Goal: Task Accomplishment & Management: Use online tool/utility

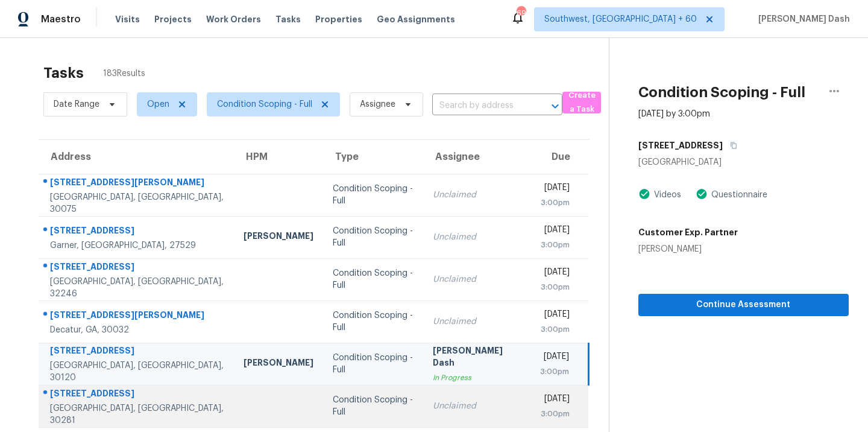
scroll to position [166, 0]
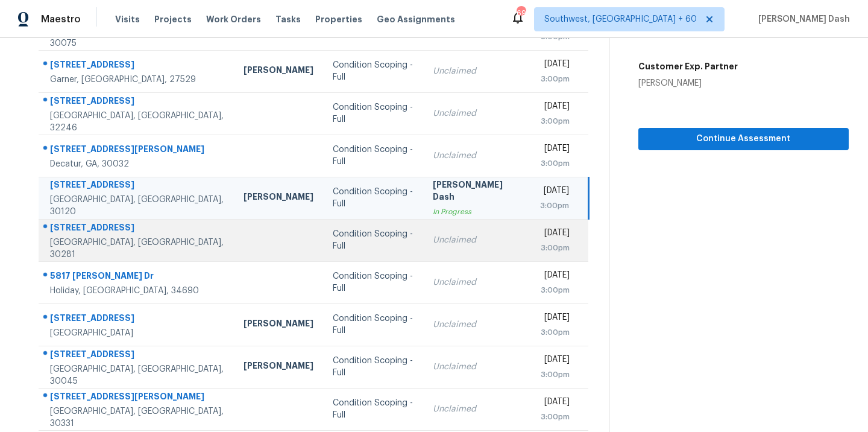
click at [368, 247] on td "Condition Scoping - Full" at bounding box center [373, 240] width 101 height 42
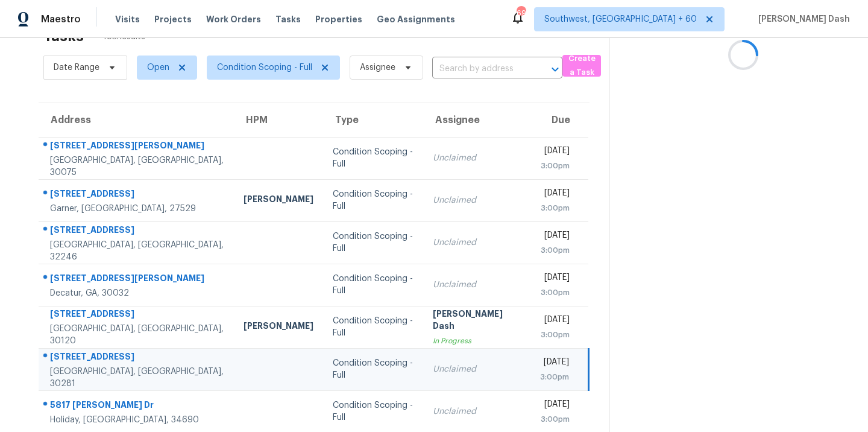
scroll to position [8, 0]
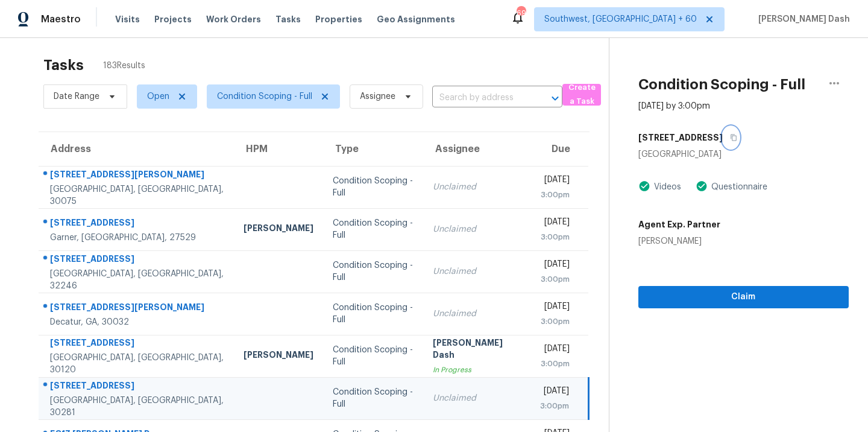
click at [731, 134] on icon "button" at bounding box center [734, 137] width 6 height 7
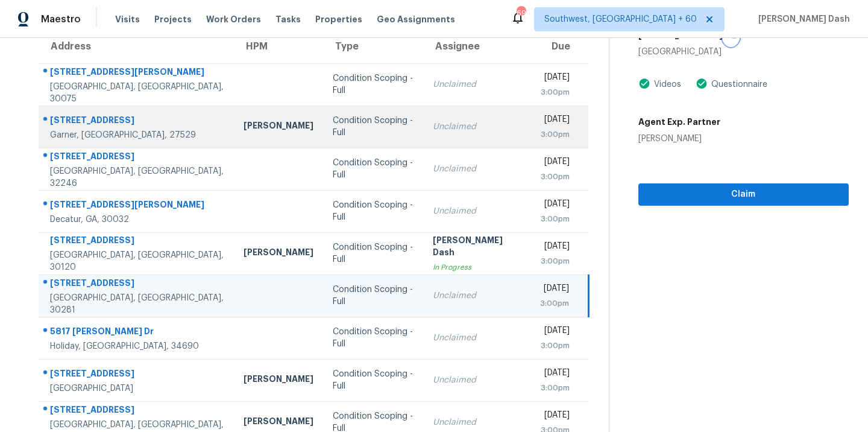
scroll to position [120, 0]
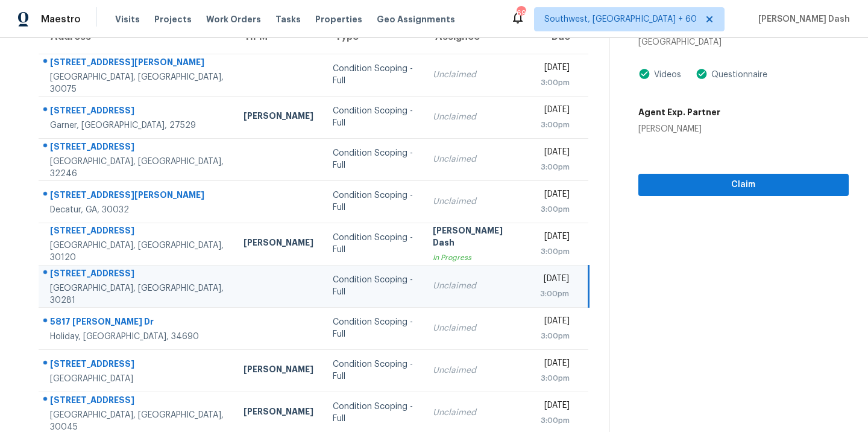
click at [323, 293] on td "Condition Scoping - Full" at bounding box center [373, 286] width 101 height 42
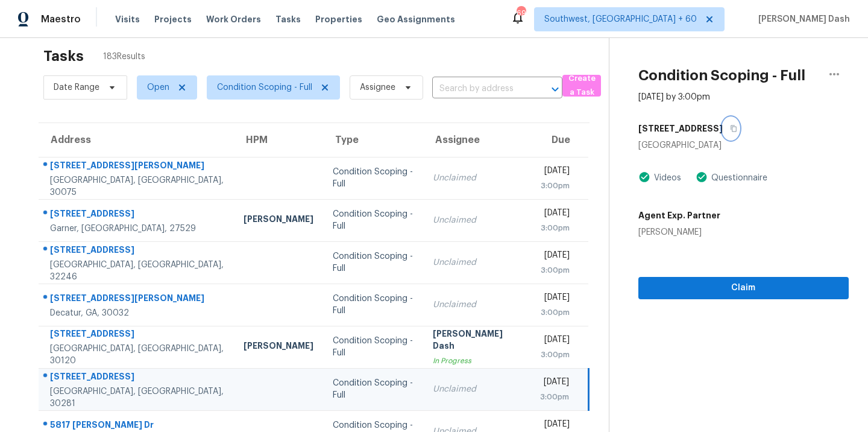
click at [731, 131] on icon "button" at bounding box center [734, 128] width 6 height 7
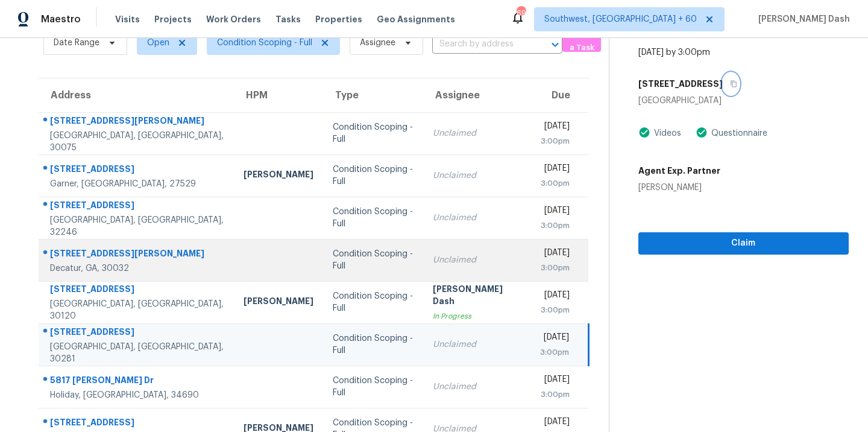
scroll to position [143, 0]
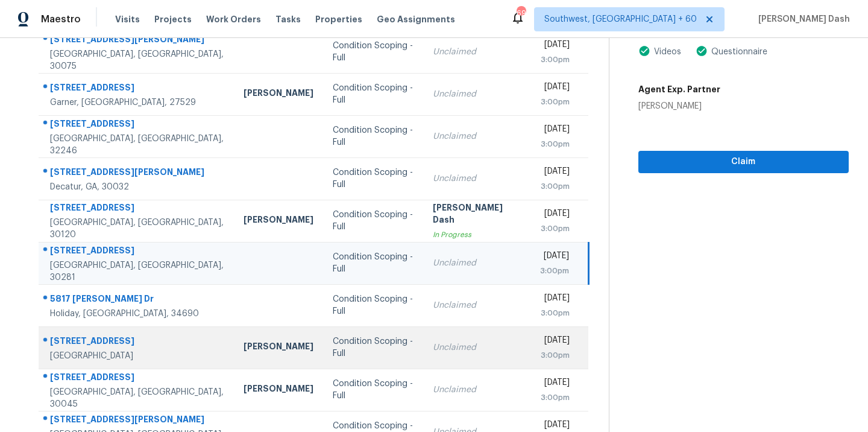
click at [323, 354] on td "Condition Scoping - Full" at bounding box center [373, 347] width 101 height 42
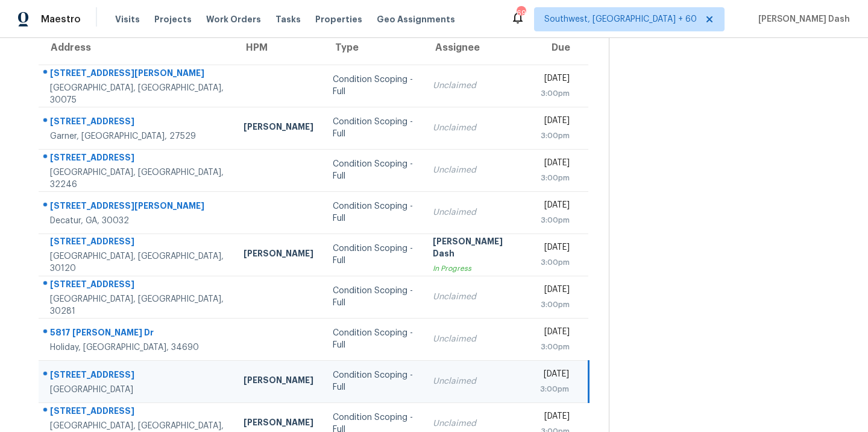
scroll to position [66, 0]
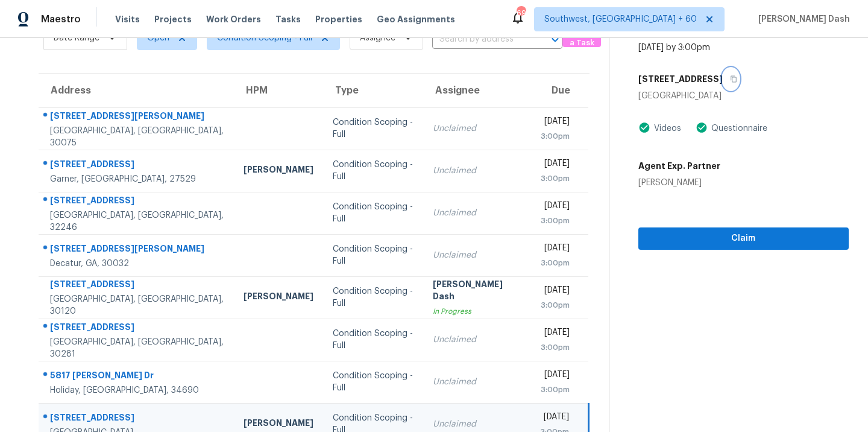
click at [737, 76] on icon "button" at bounding box center [734, 79] width 6 height 7
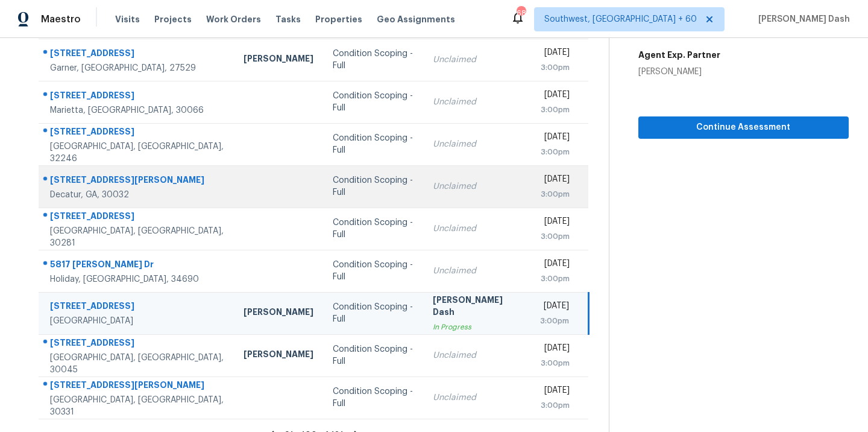
scroll to position [181, 0]
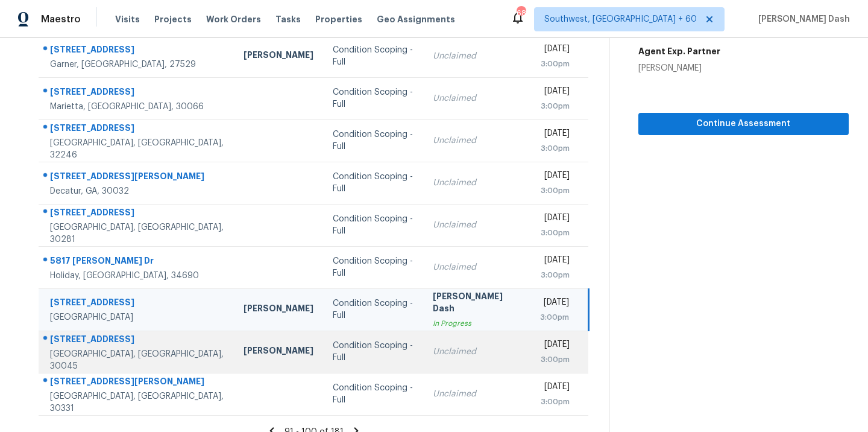
click at [333, 352] on div "Condition Scoping - Full" at bounding box center [373, 352] width 81 height 24
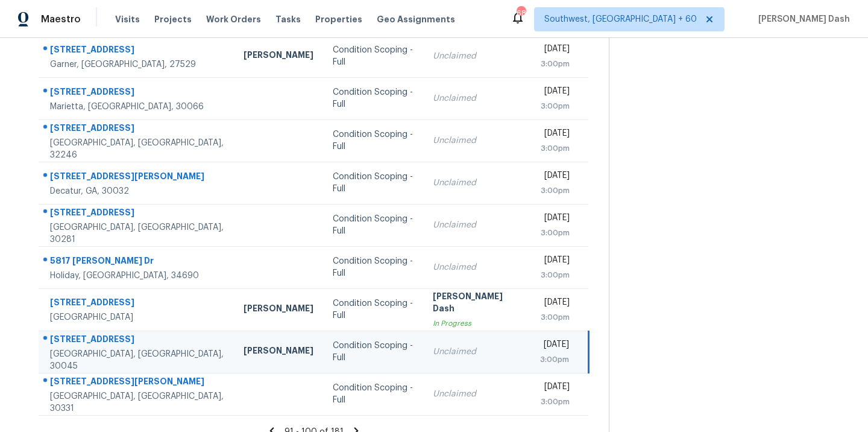
scroll to position [0, 0]
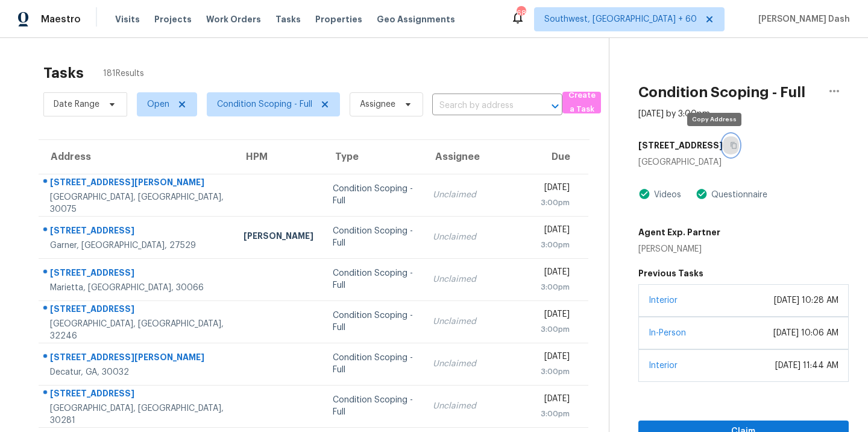
click at [723, 138] on button "button" at bounding box center [731, 145] width 16 height 22
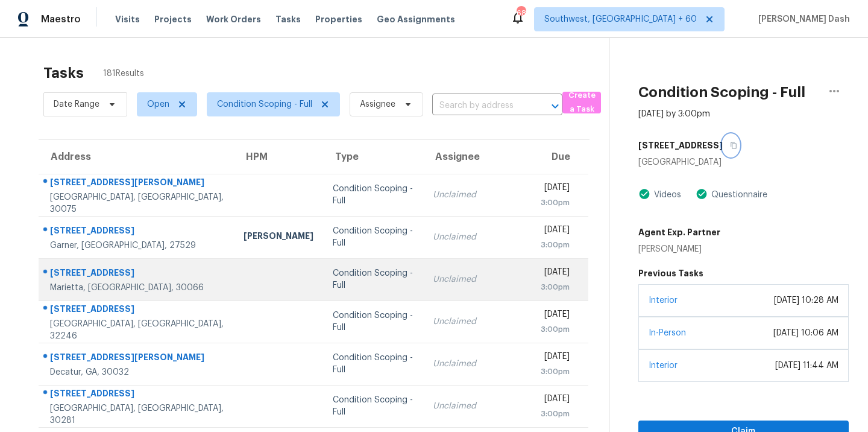
scroll to position [196, 0]
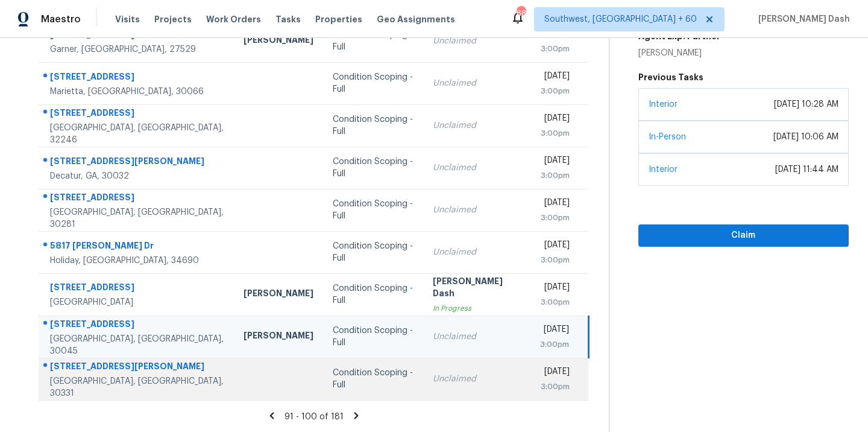
click at [234, 385] on td at bounding box center [278, 379] width 89 height 42
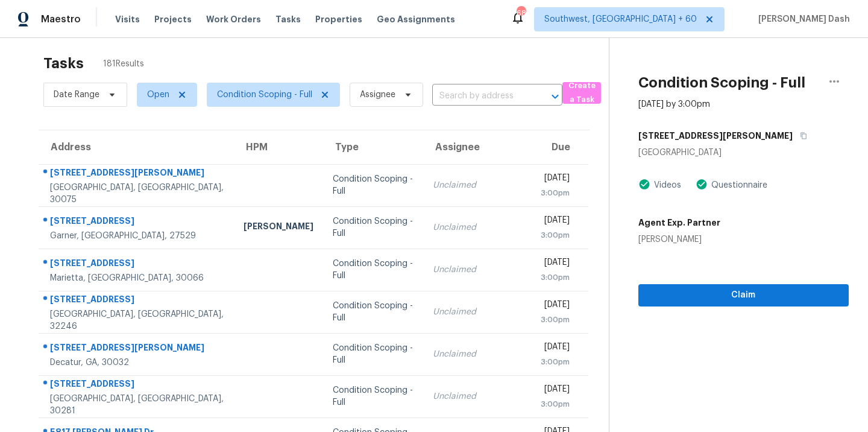
scroll to position [0, 0]
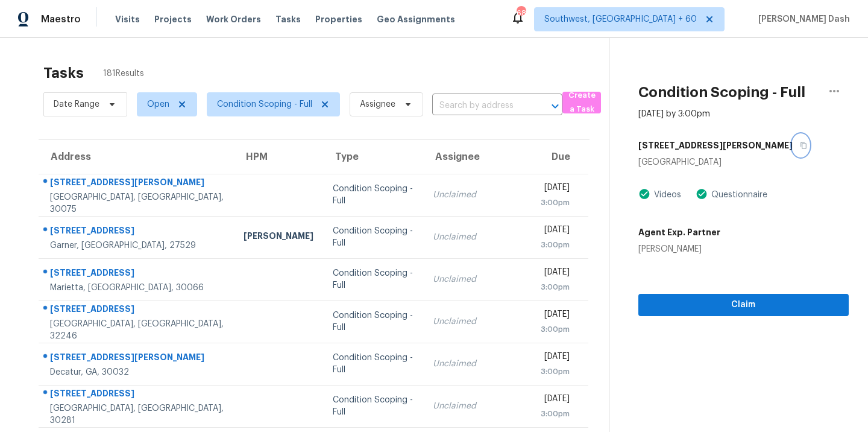
click at [801, 144] on icon "button" at bounding box center [804, 145] width 6 height 7
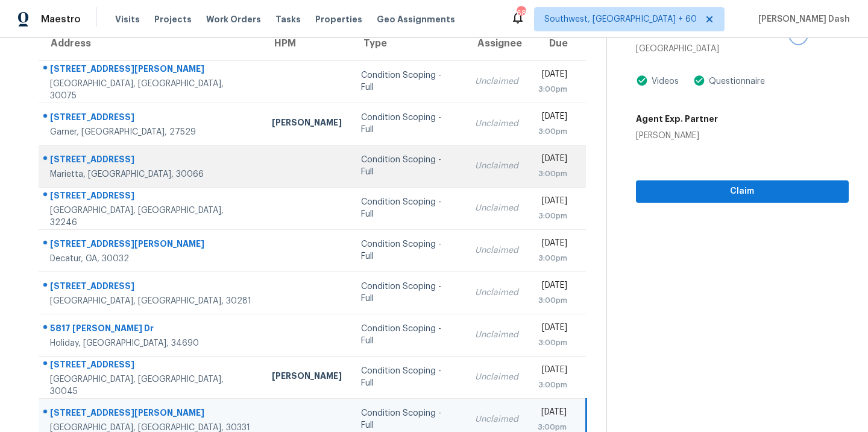
scroll to position [196, 0]
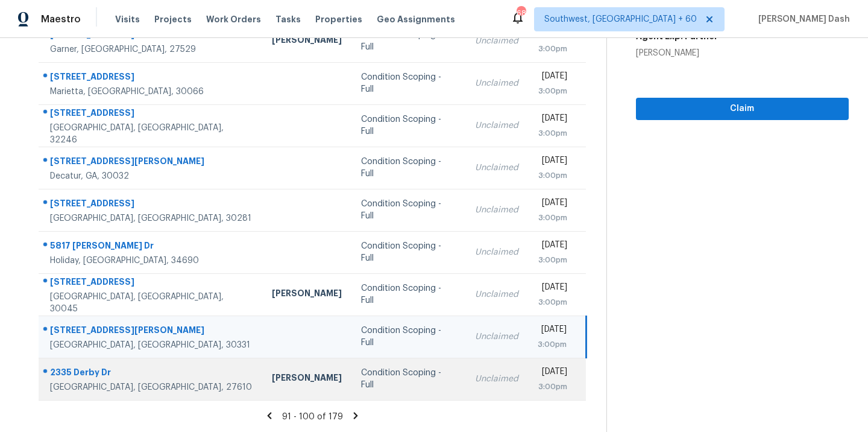
click at [361, 379] on div "Condition Scoping - Full" at bounding box center [408, 379] width 95 height 24
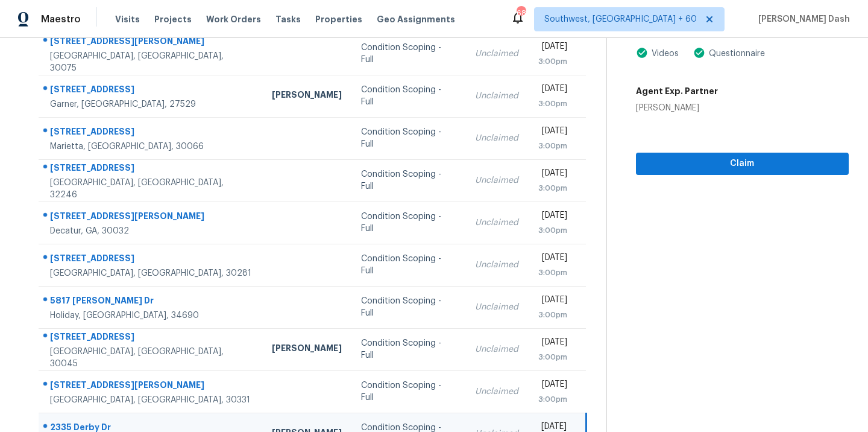
scroll to position [79, 0]
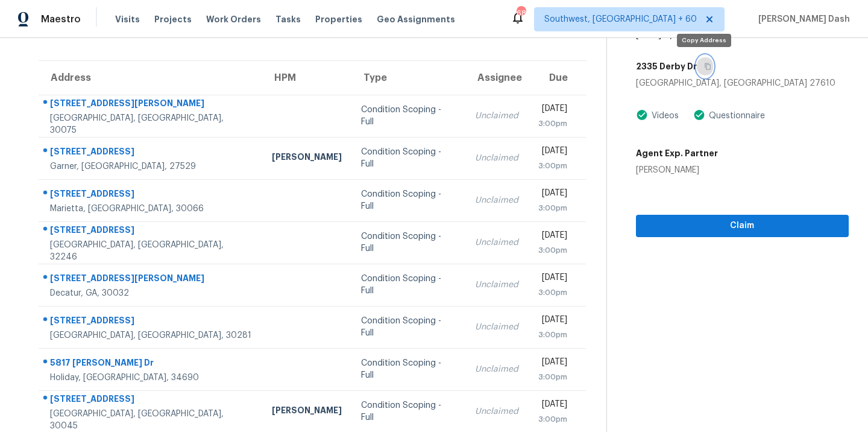
click at [708, 60] on button "button" at bounding box center [705, 66] width 16 height 22
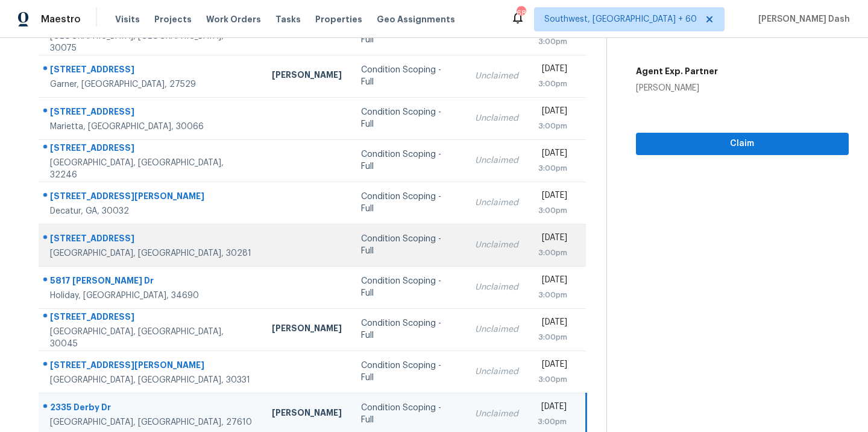
scroll to position [196, 0]
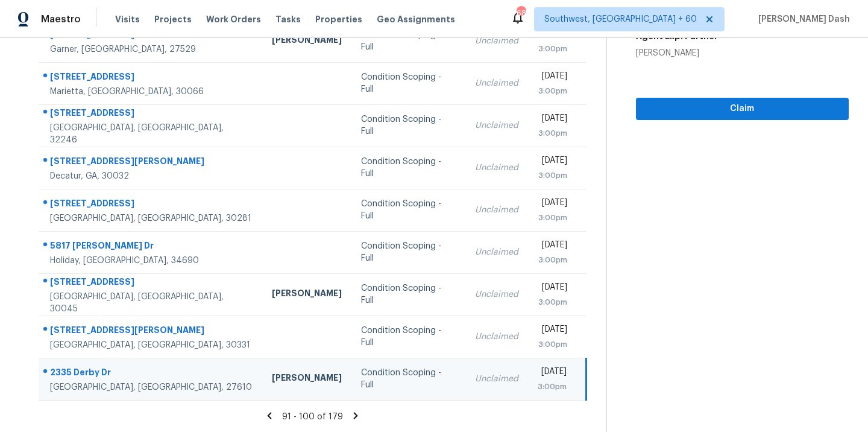
click at [359, 416] on div "91 - 100 of 179" at bounding box center [312, 416] width 587 height 13
click at [356, 414] on icon at bounding box center [355, 415] width 11 height 11
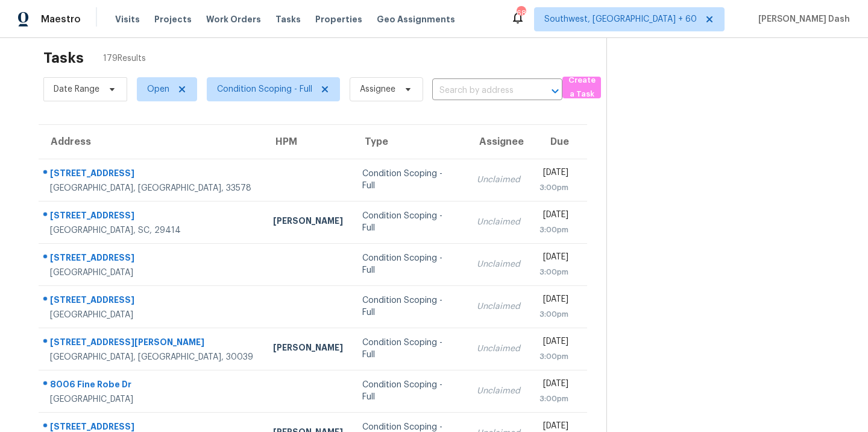
scroll to position [0, 0]
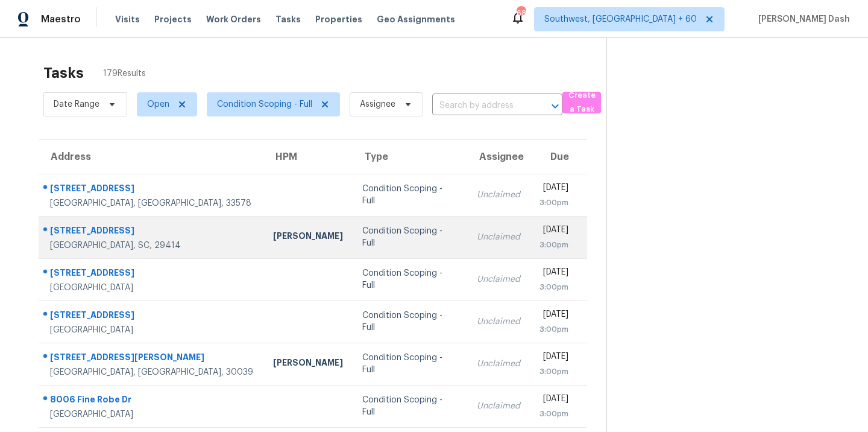
click at [264, 245] on td "[PERSON_NAME]" at bounding box center [308, 237] width 89 height 42
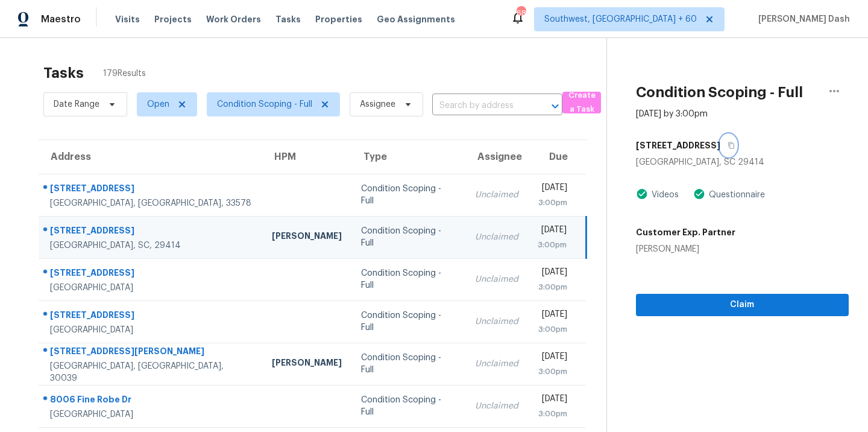
click at [722, 139] on button "button" at bounding box center [729, 145] width 16 height 22
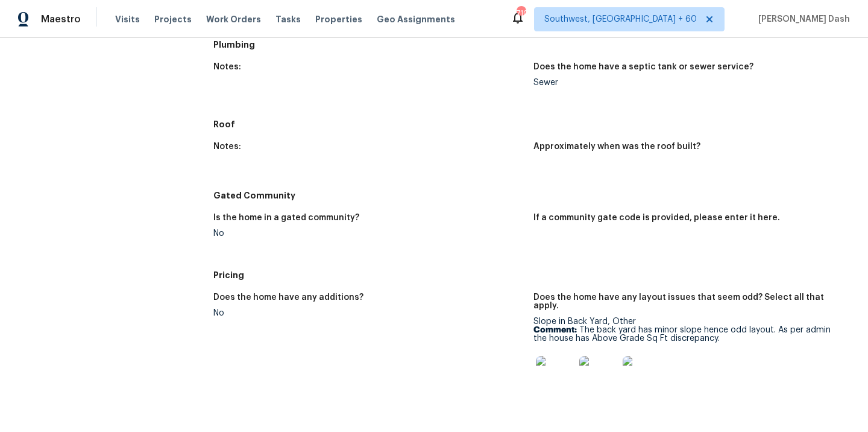
scroll to position [1071, 0]
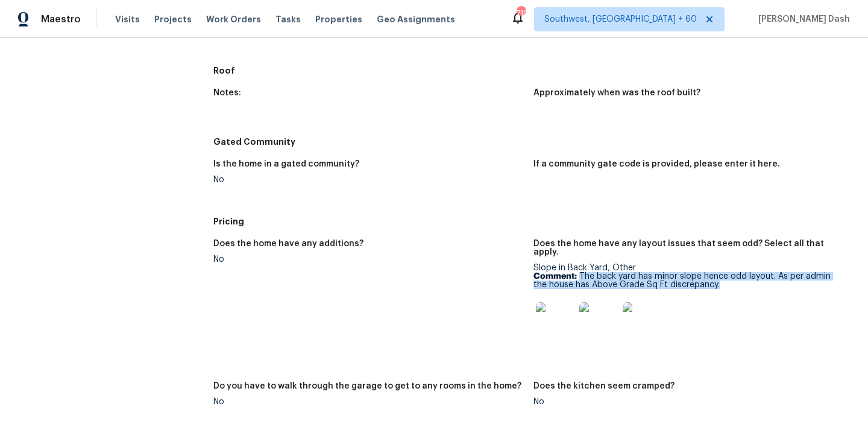
drag, startPoint x: 580, startPoint y: 271, endPoint x: 701, endPoint y: 275, distance: 121.9
click at [701, 275] on p "Comment: The back yard has minor slope hence odd layout. As per admin the house…" at bounding box center [689, 280] width 311 height 17
copy p "The back yard has minor slope hence odd layout. As per admin the house has Abov…"
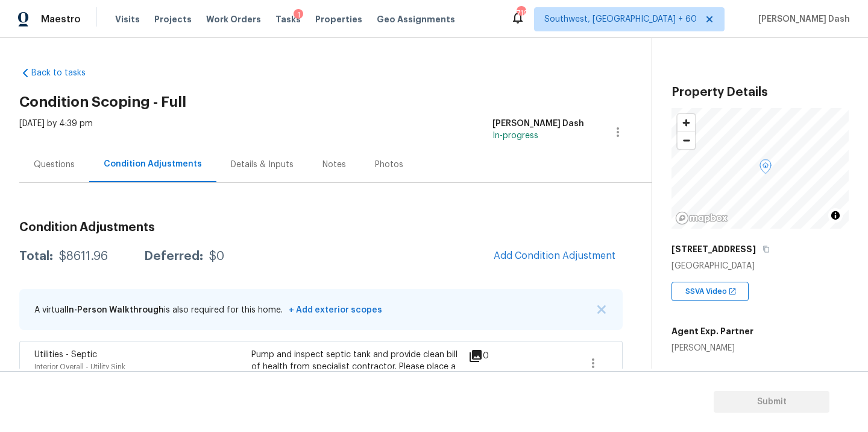
click at [86, 254] on div "$8611.96" at bounding box center [83, 256] width 49 height 12
copy div "$8611.96"
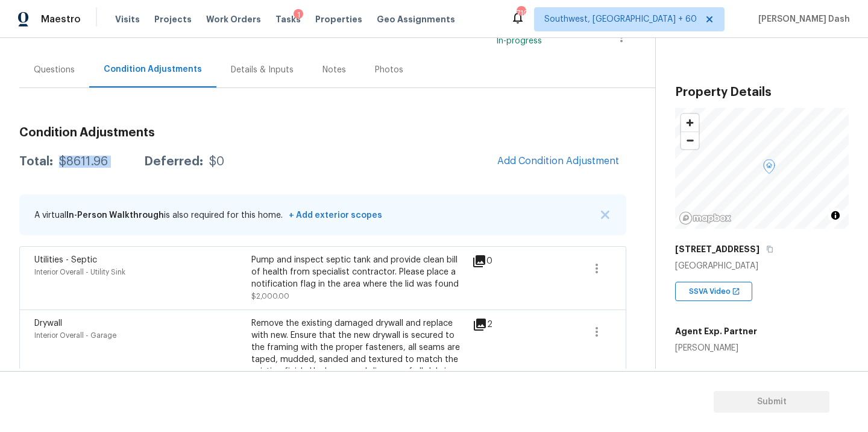
scroll to position [107, 0]
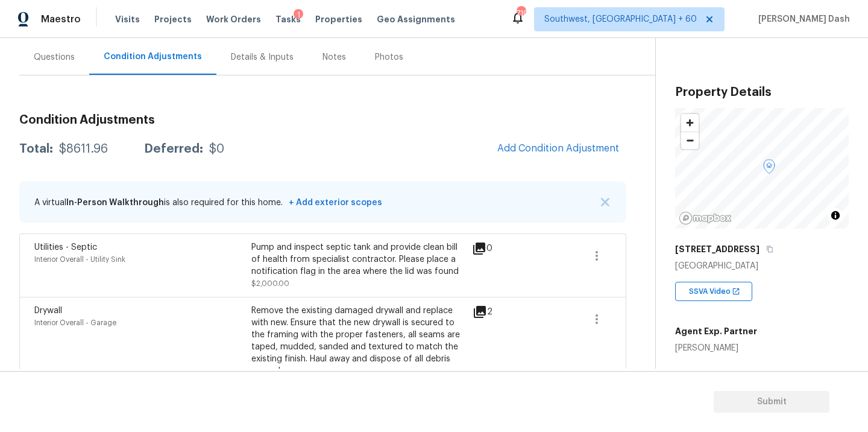
click at [82, 59] on div "Questions" at bounding box center [54, 57] width 70 height 36
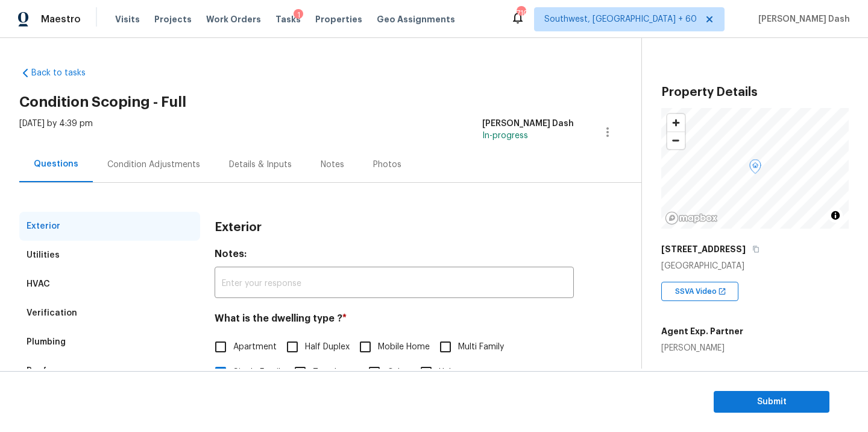
click at [152, 166] on div "Condition Adjustments" at bounding box center [153, 165] width 93 height 12
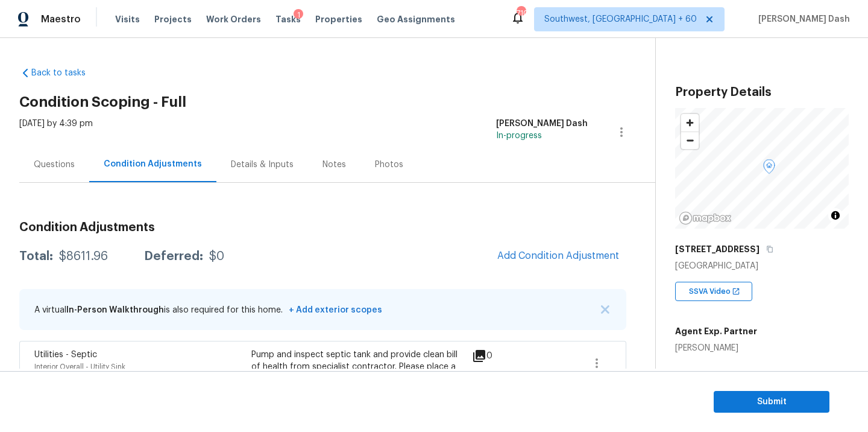
click at [727, 384] on section "Submit" at bounding box center [434, 402] width 868 height 62
click at [735, 403] on span "Submit" at bounding box center [772, 401] width 96 height 15
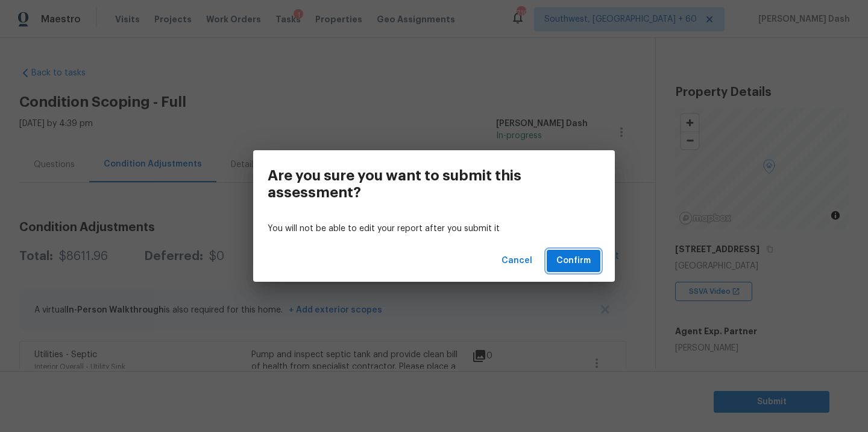
click at [581, 260] on span "Confirm" at bounding box center [574, 260] width 34 height 15
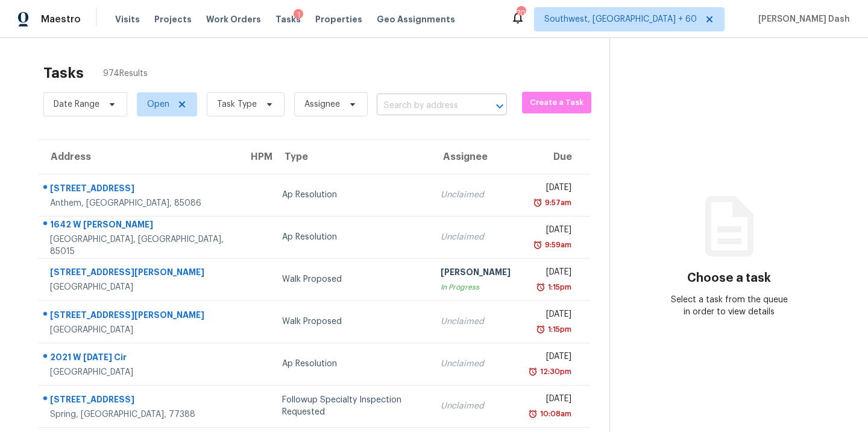
click at [427, 110] on input "text" at bounding box center [425, 105] width 96 height 19
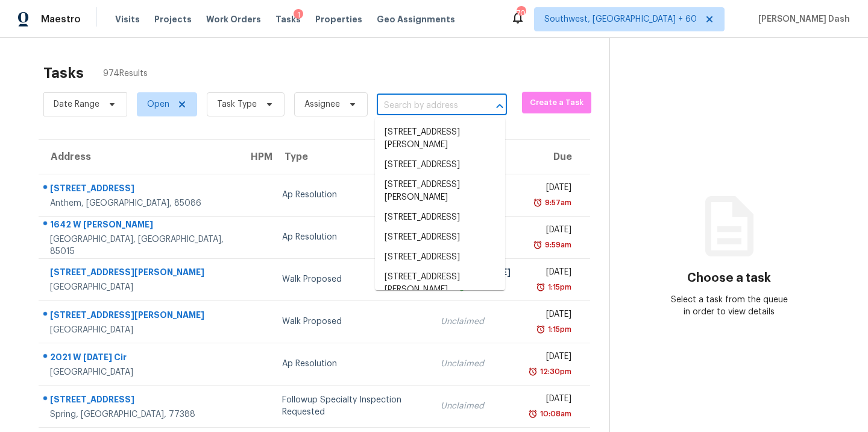
paste input "[STREET_ADDRESS]"
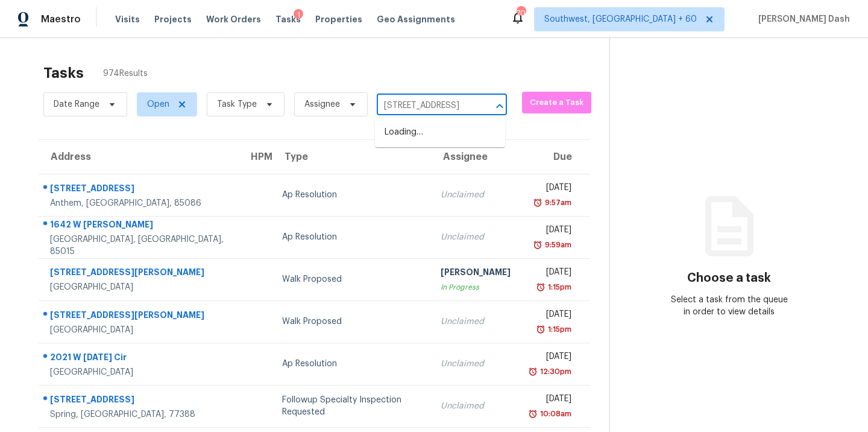
type input "[STREET_ADDRESS]"
click at [428, 162] on li "[STREET_ADDRESS]" at bounding box center [440, 152] width 130 height 20
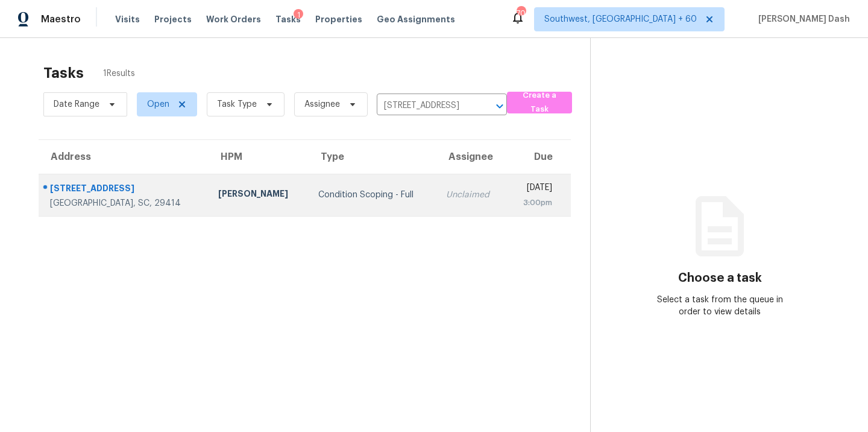
click at [361, 196] on div "Condition Scoping - Full" at bounding box center [372, 195] width 109 height 12
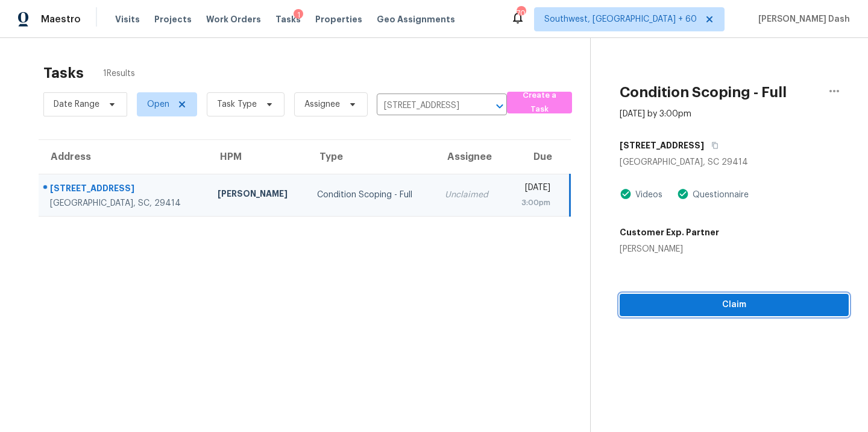
click at [719, 301] on span "Claim" at bounding box center [735, 304] width 210 height 15
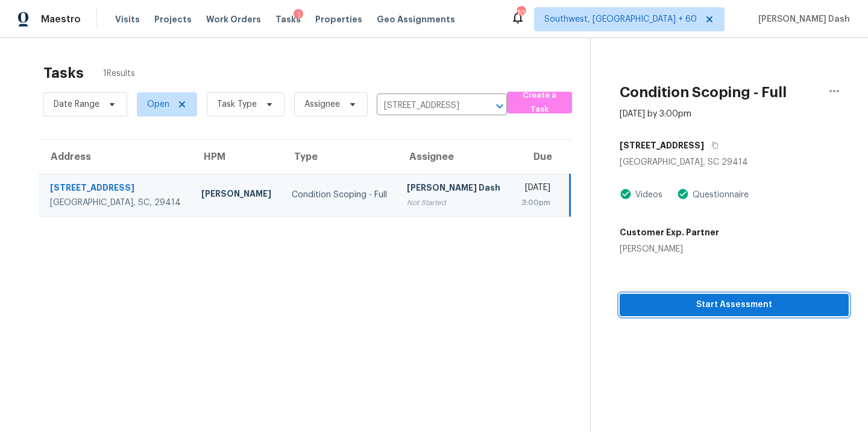
click at [656, 311] on span "Start Assessment" at bounding box center [735, 304] width 210 height 15
